Goal: Find specific page/section: Find specific page/section

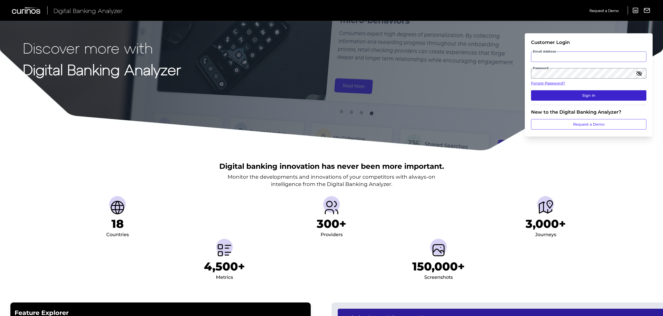
type input "[EMAIL_ADDRESS][PERSON_NAME][DOMAIN_NAME]"
click at [566, 94] on button "Sign In" at bounding box center [588, 95] width 115 height 10
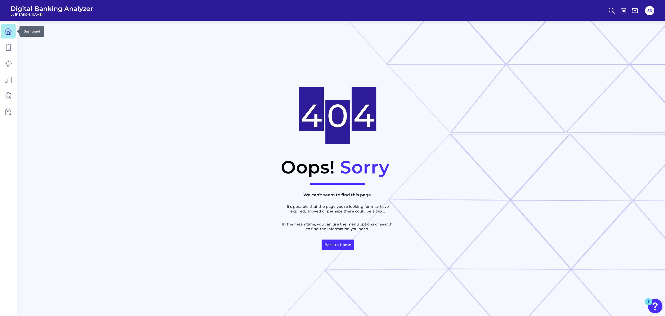
click at [12, 32] on link at bounding box center [8, 31] width 15 height 15
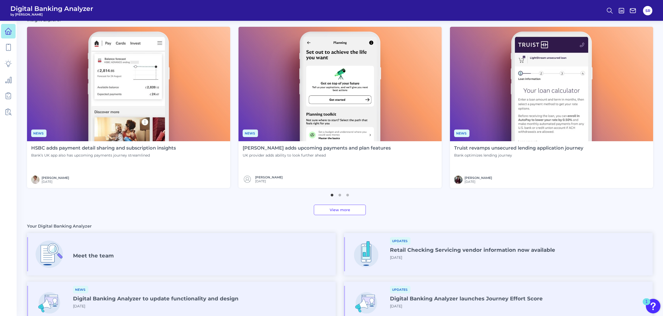
scroll to position [209, 0]
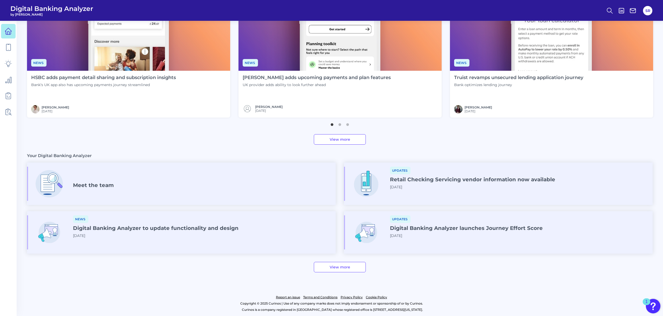
click at [104, 184] on h4 "Meet the team" at bounding box center [93, 185] width 41 height 6
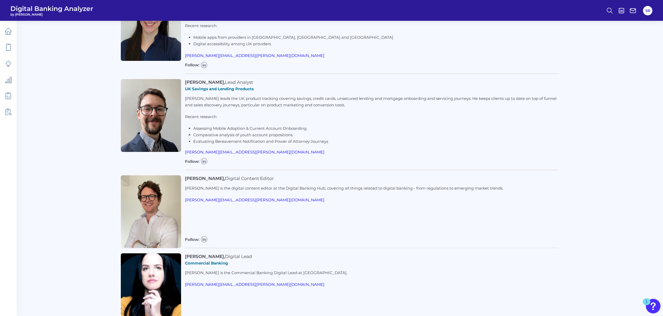
scroll to position [159, 0]
